Goal: Navigation & Orientation: Find specific page/section

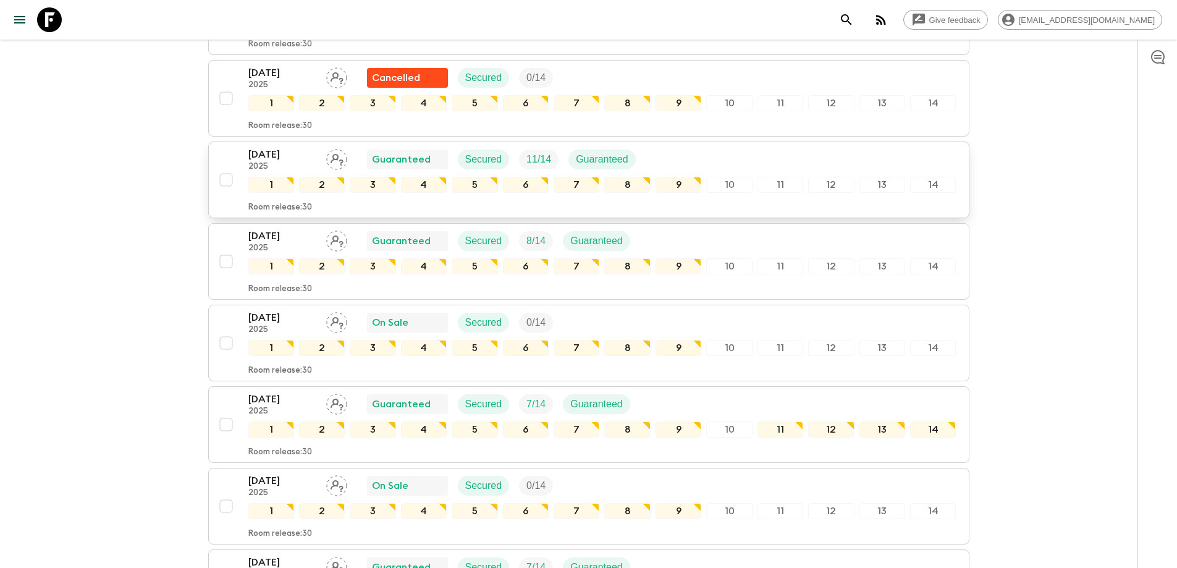
scroll to position [1160, 0]
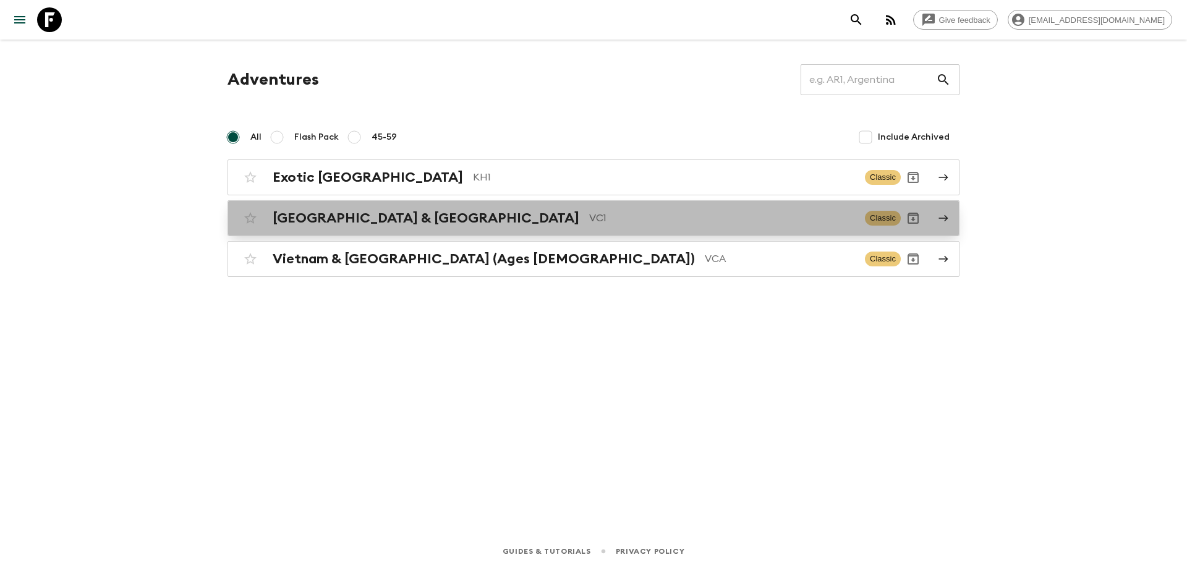
click at [488, 232] on link "Vietnam & Cambodia VC1 Classic" at bounding box center [593, 218] width 732 height 36
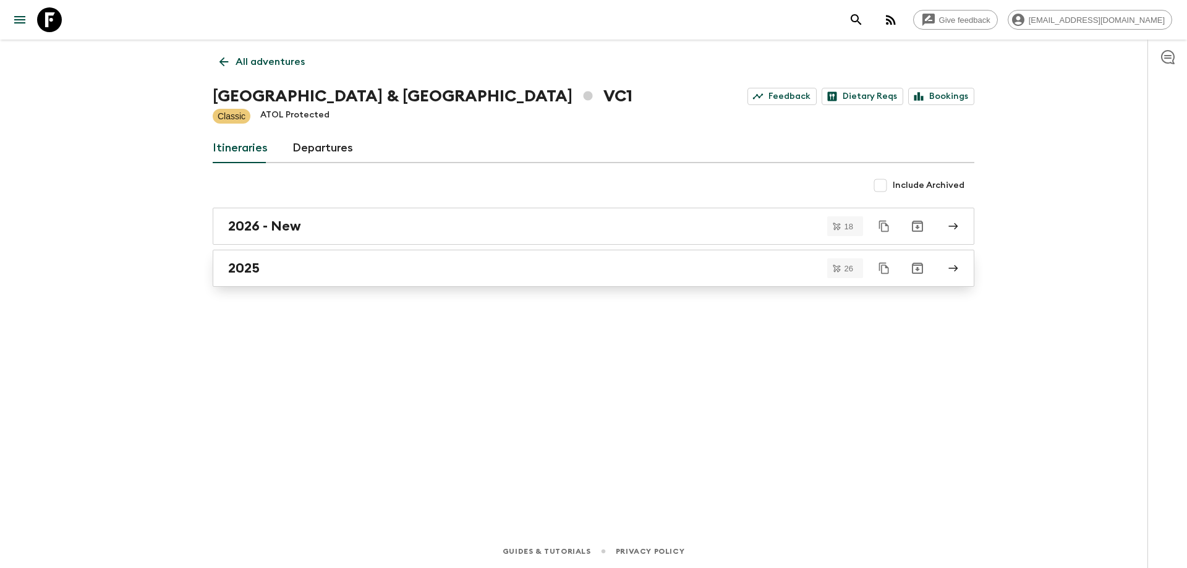
click at [447, 279] on link "2025" at bounding box center [593, 268] width 761 height 37
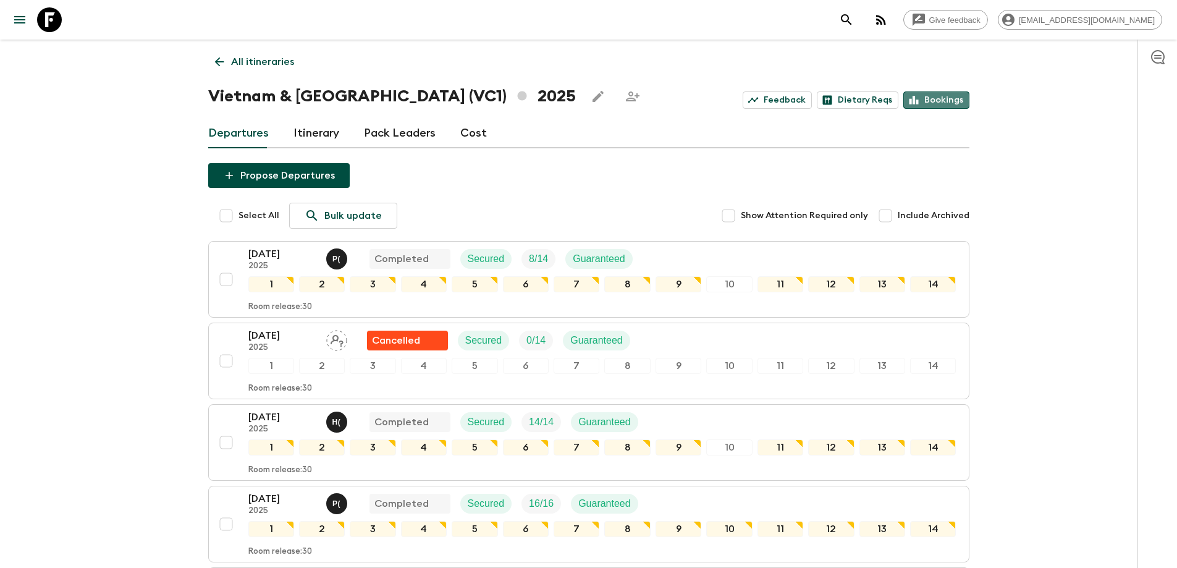
click at [947, 104] on link "Bookings" at bounding box center [937, 99] width 66 height 17
click at [227, 59] on link "All itineraries" at bounding box center [254, 61] width 93 height 25
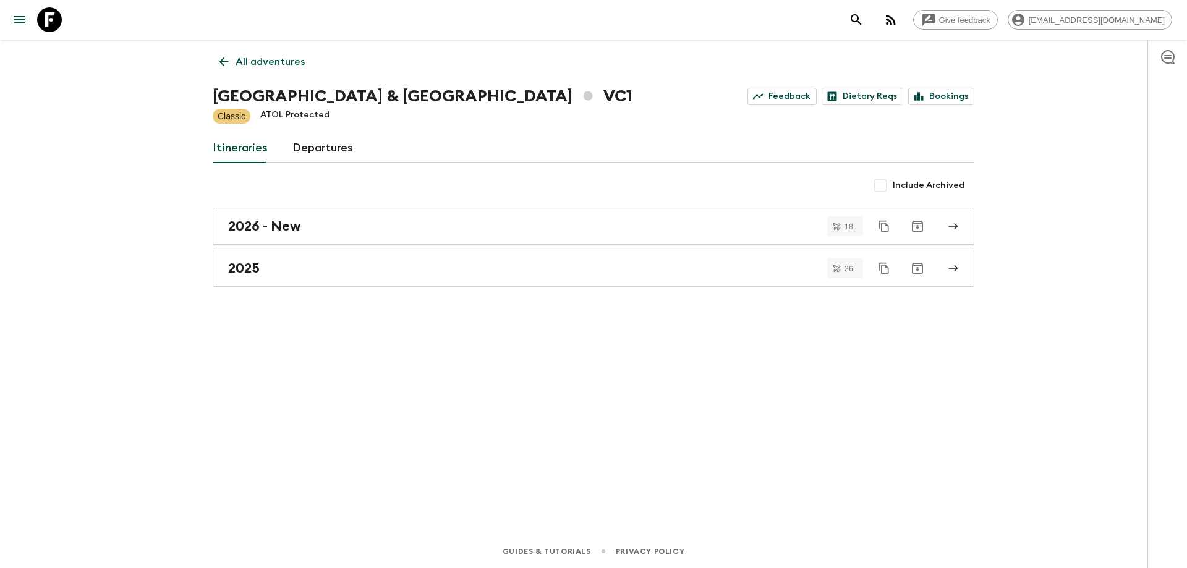
click at [227, 59] on icon at bounding box center [224, 62] width 14 height 14
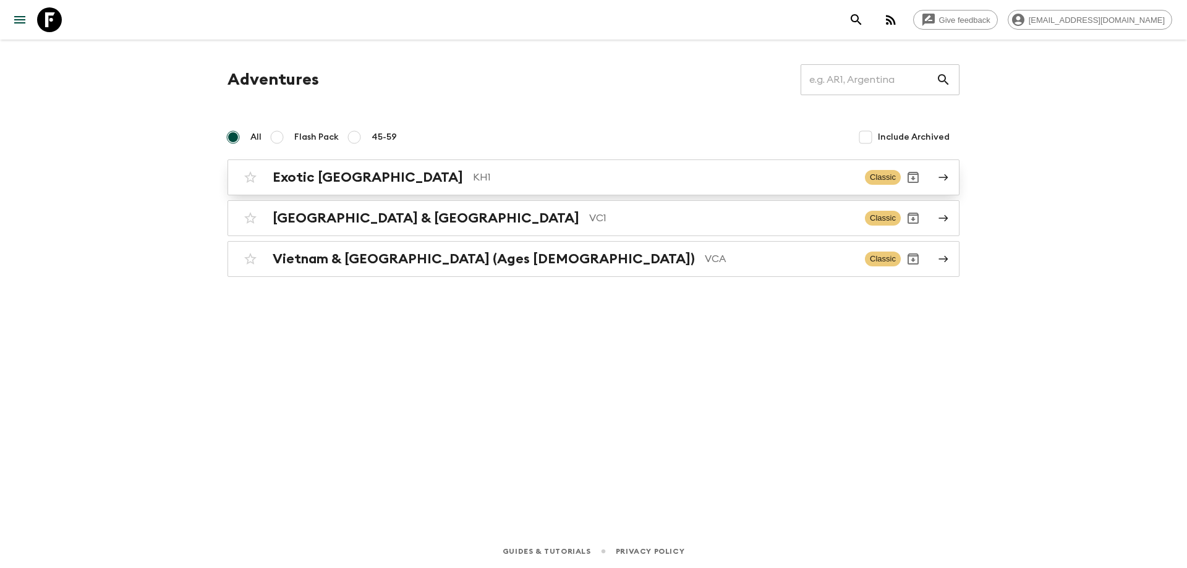
click at [473, 177] on p "KH1" at bounding box center [664, 177] width 382 height 15
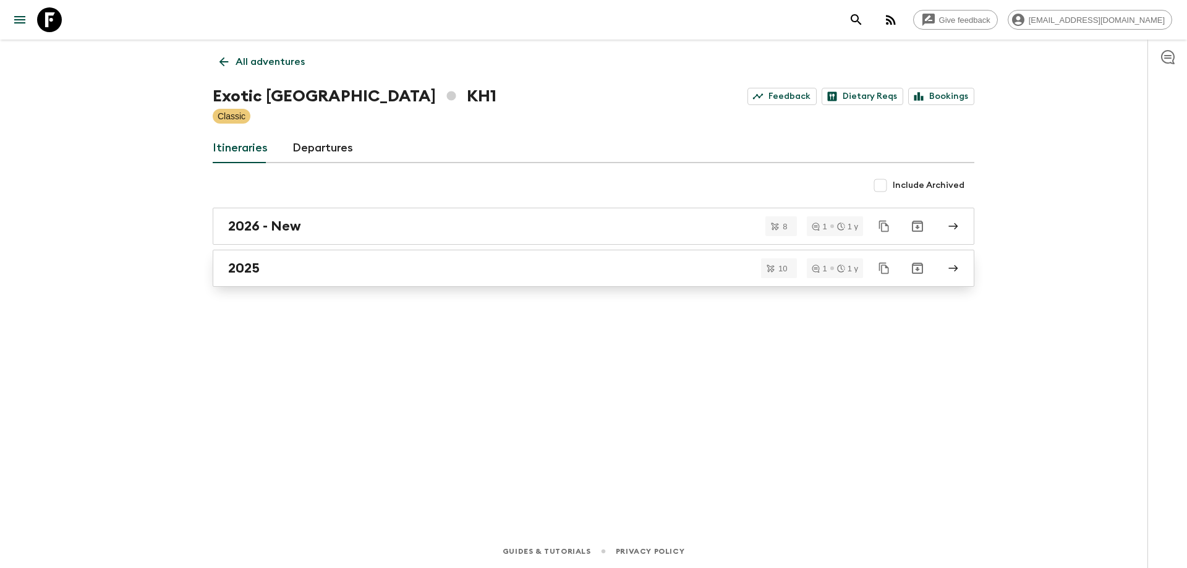
click at [255, 269] on h2 "2025" at bounding box center [244, 268] width 32 height 16
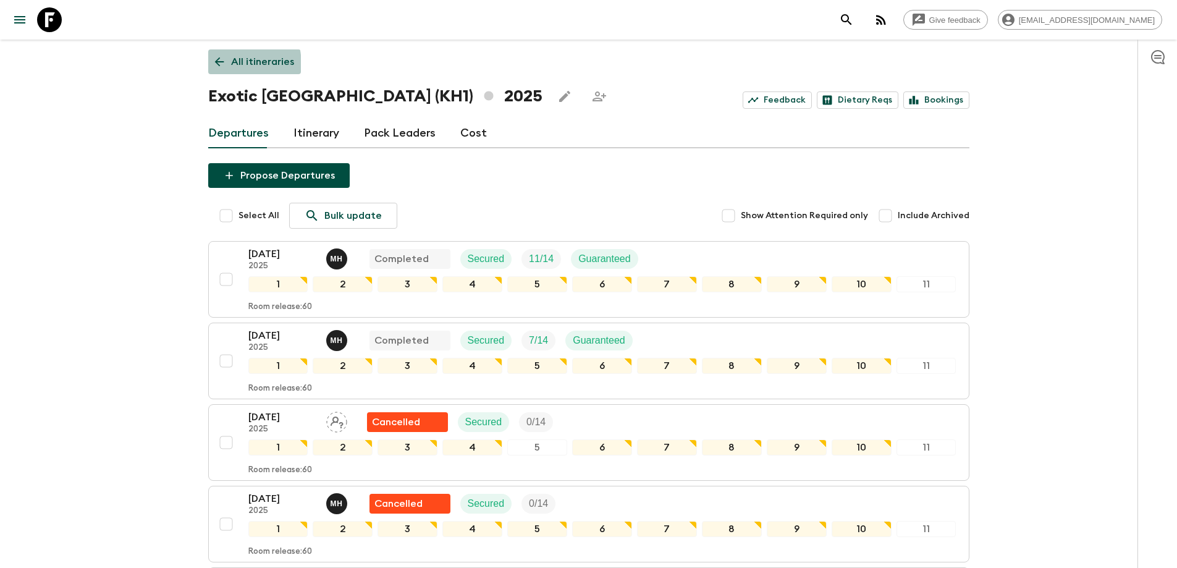
click at [209, 66] on link "All itineraries" at bounding box center [254, 61] width 93 height 25
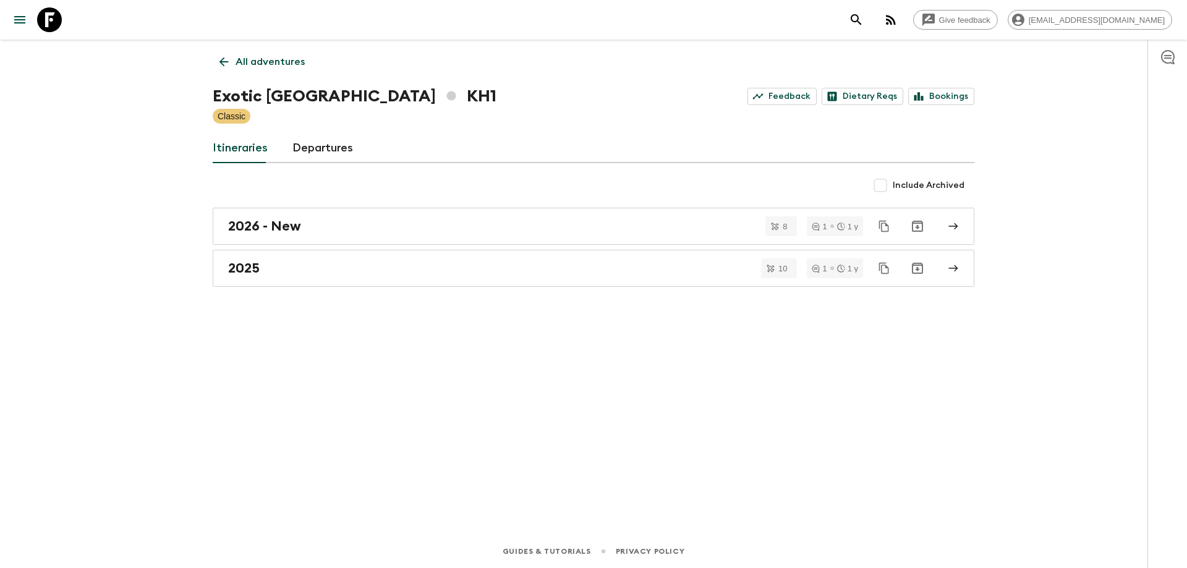
click at [225, 75] on div "All adventures Exotic Cambodia KH1 Feedback Dietary Reqs Bookings Classic Itine…" at bounding box center [593, 270] width 791 height 460
click at [229, 72] on link "All adventures" at bounding box center [262, 61] width 99 height 25
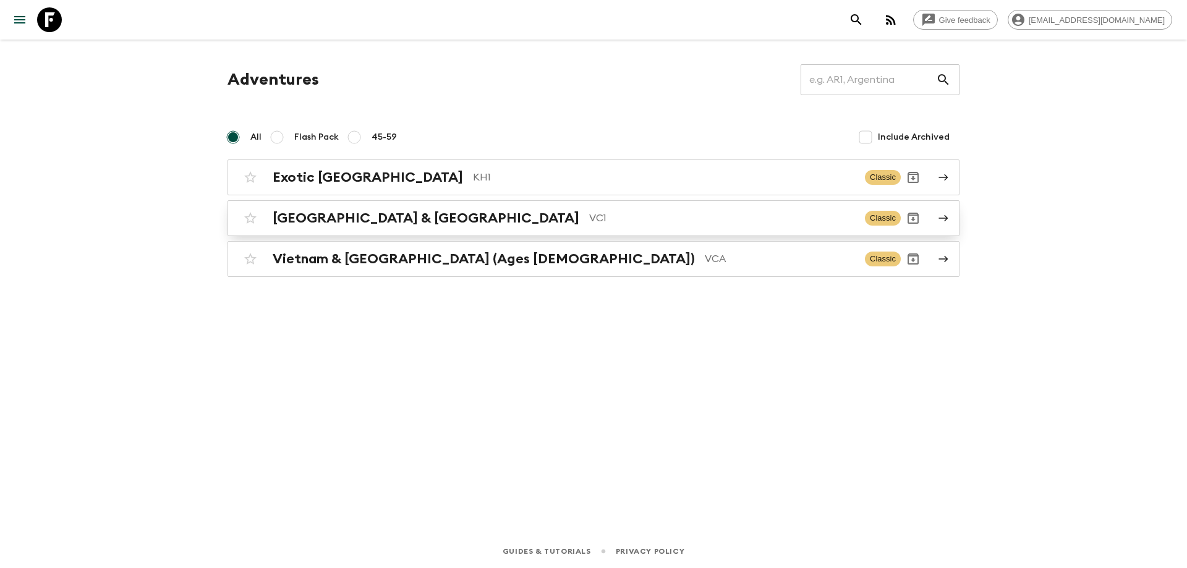
click at [373, 221] on h2 "Vietnam & Cambodia" at bounding box center [426, 218] width 307 height 16
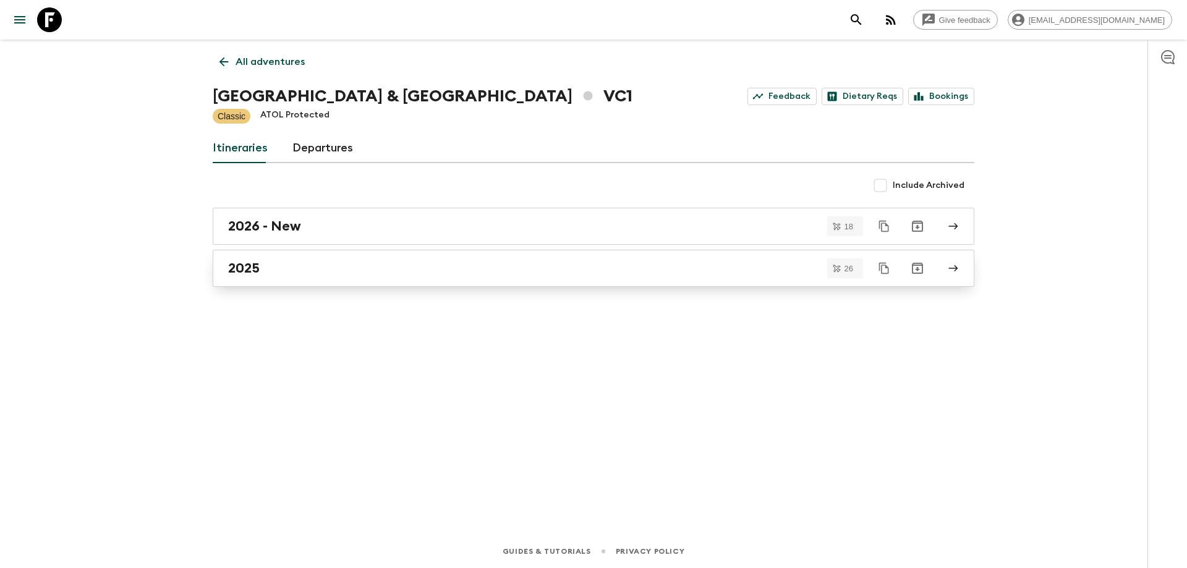
click at [301, 258] on link "2025" at bounding box center [593, 268] width 761 height 37
